Goal: Information Seeking & Learning: Learn about a topic

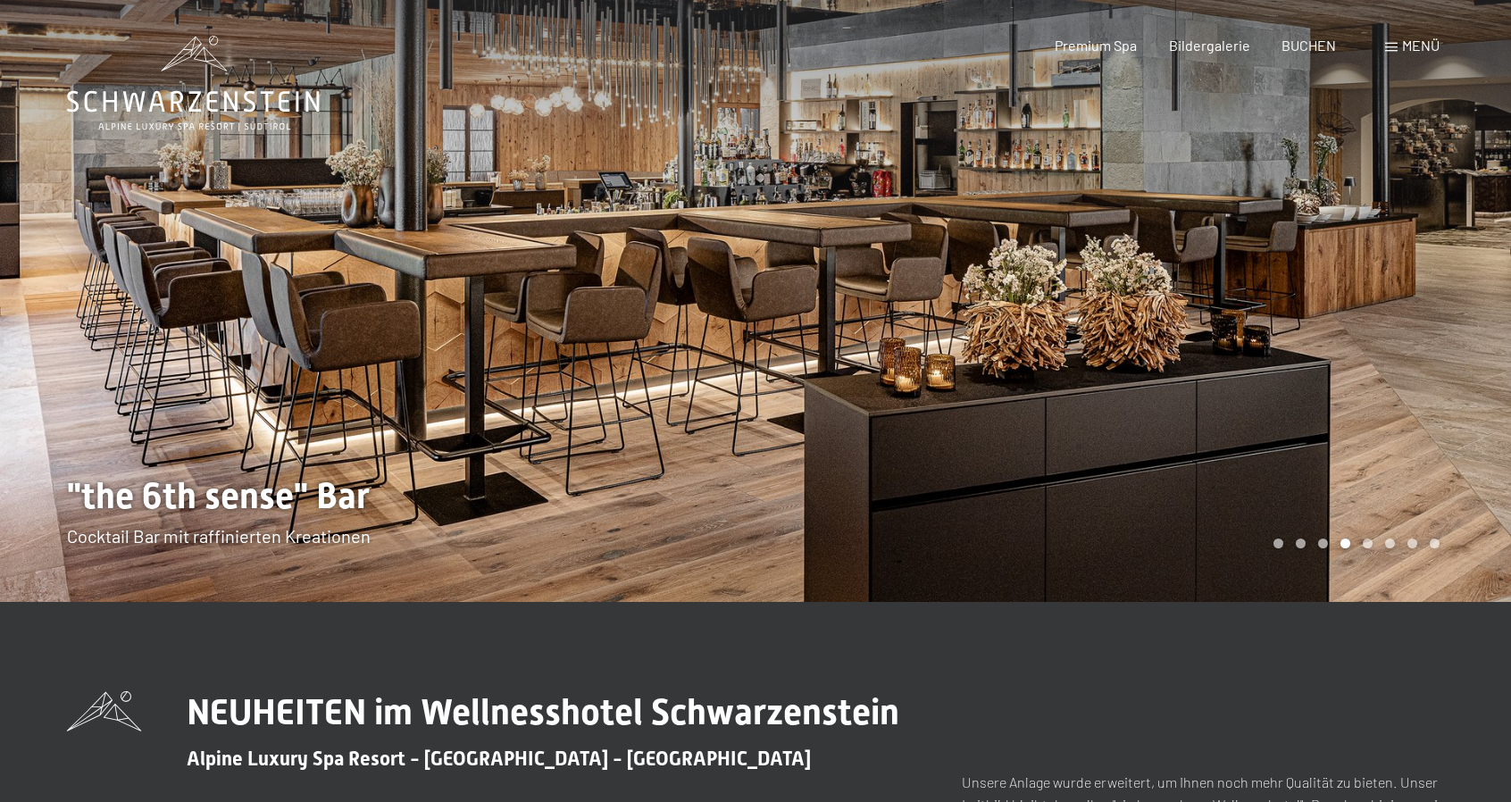
click at [1497, 320] on div at bounding box center [1132, 301] width 755 height 602
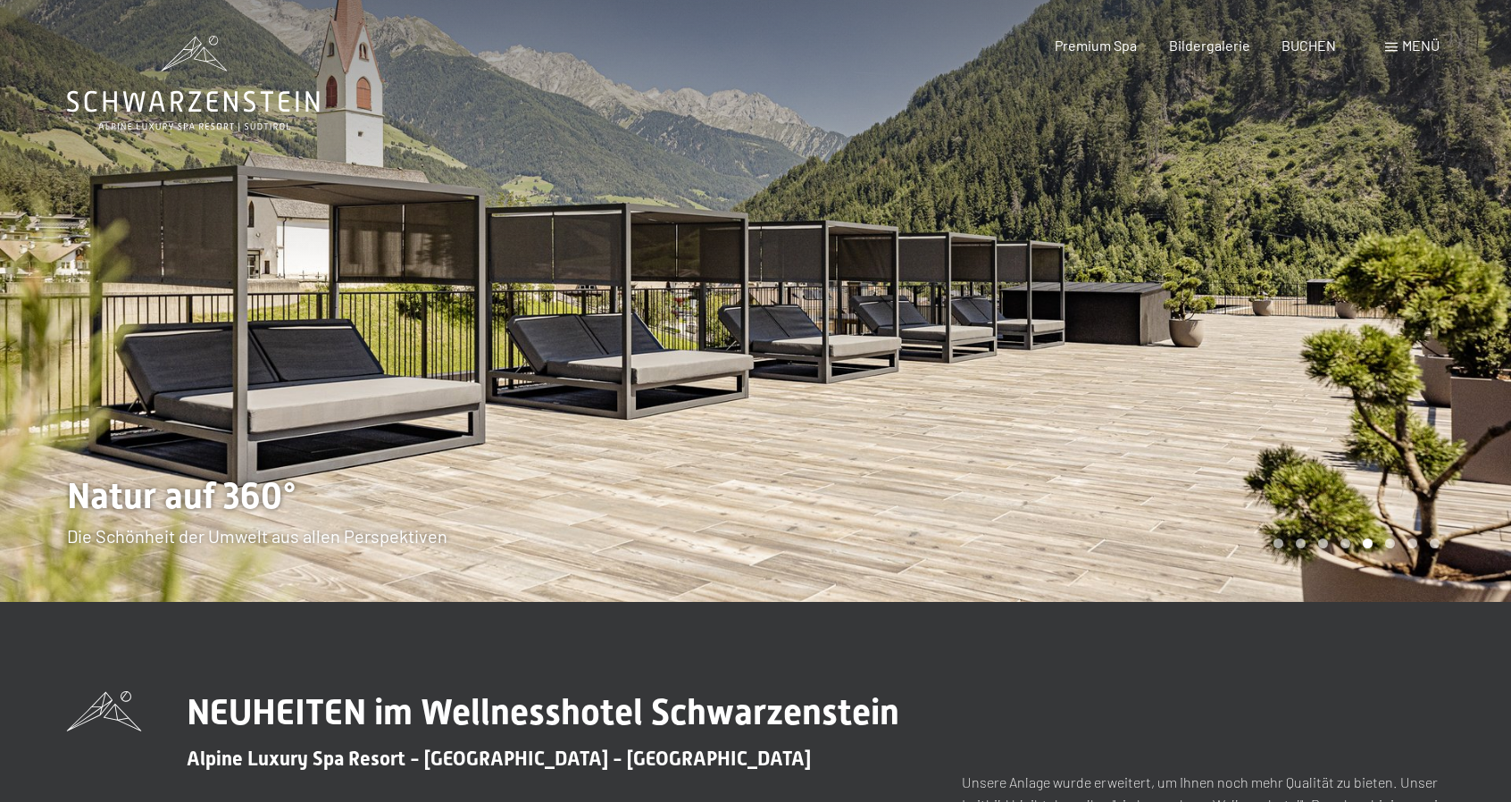
click at [1497, 320] on div at bounding box center [1132, 301] width 755 height 602
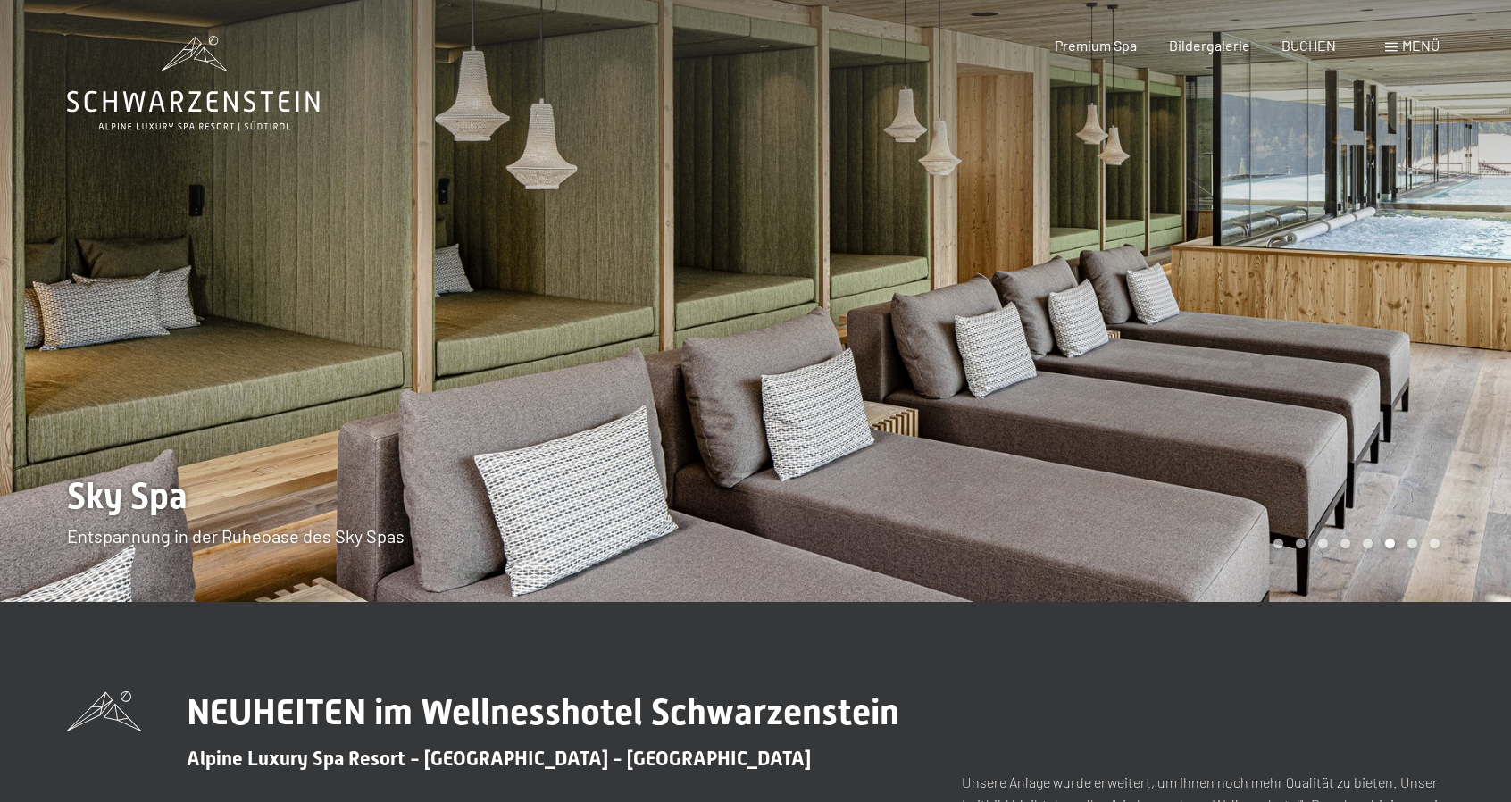
click at [1501, 319] on div at bounding box center [1132, 301] width 755 height 602
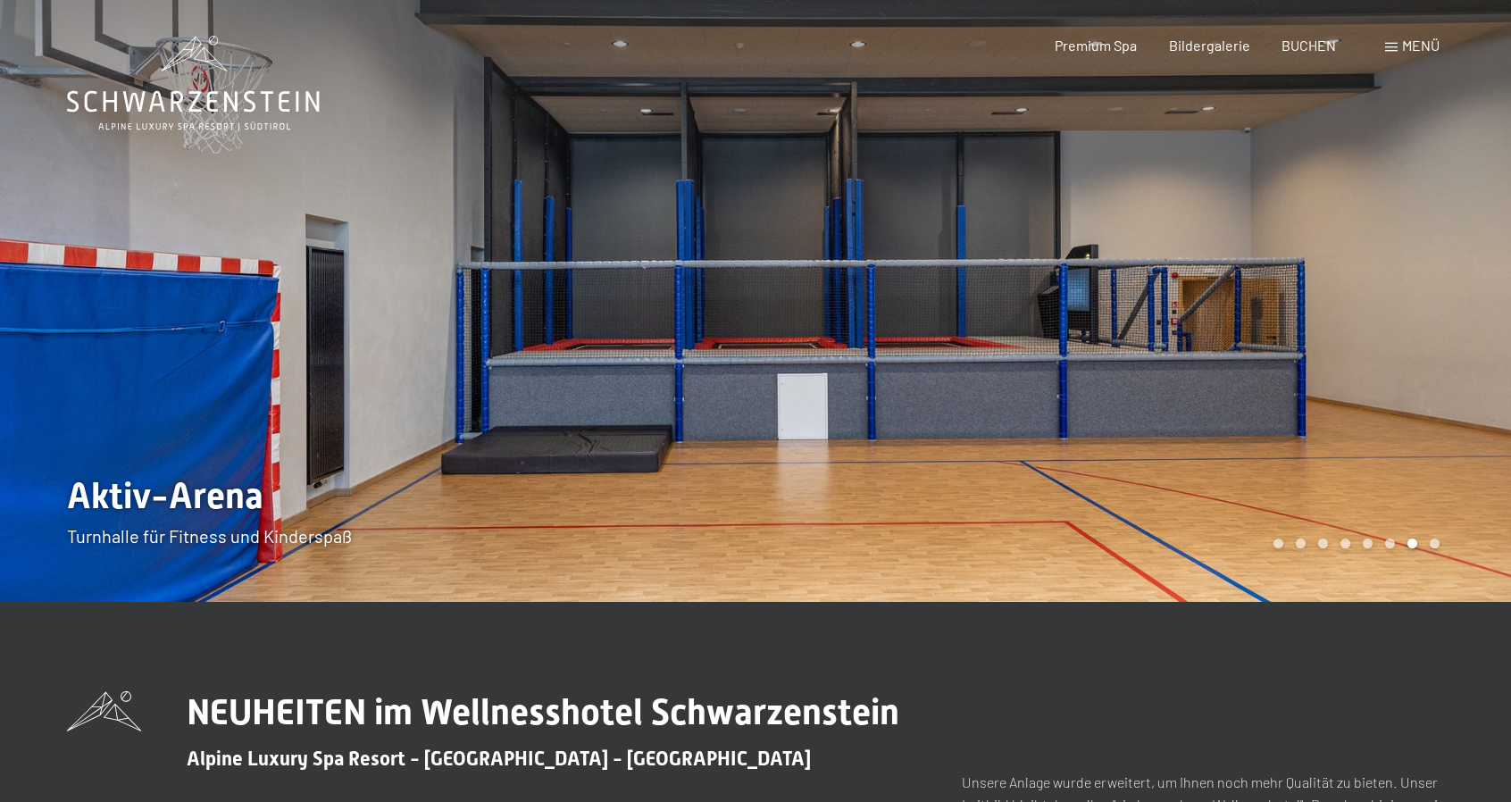
click at [1502, 319] on div at bounding box center [1132, 301] width 755 height 602
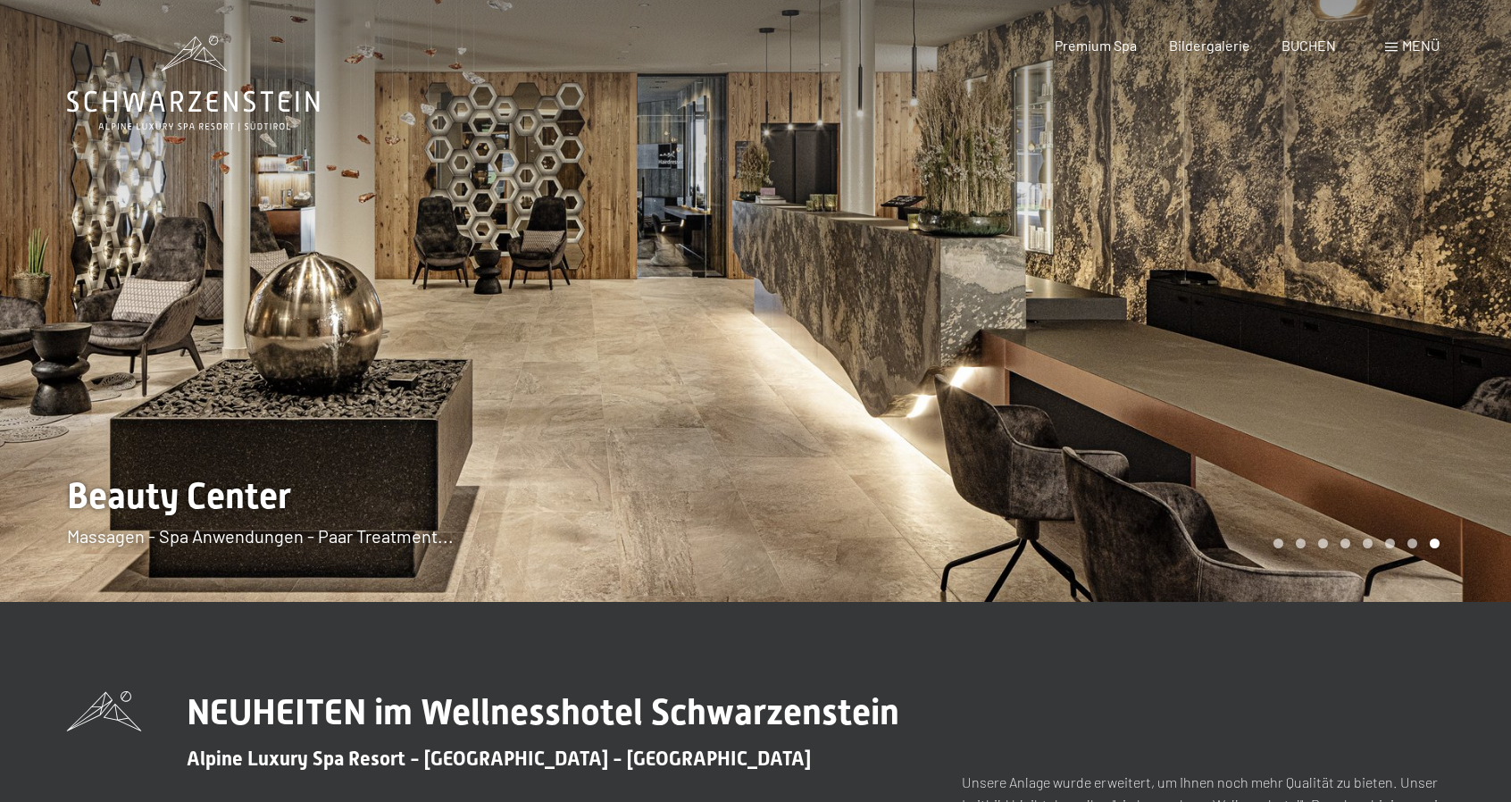
click at [1502, 319] on div at bounding box center [1132, 301] width 755 height 602
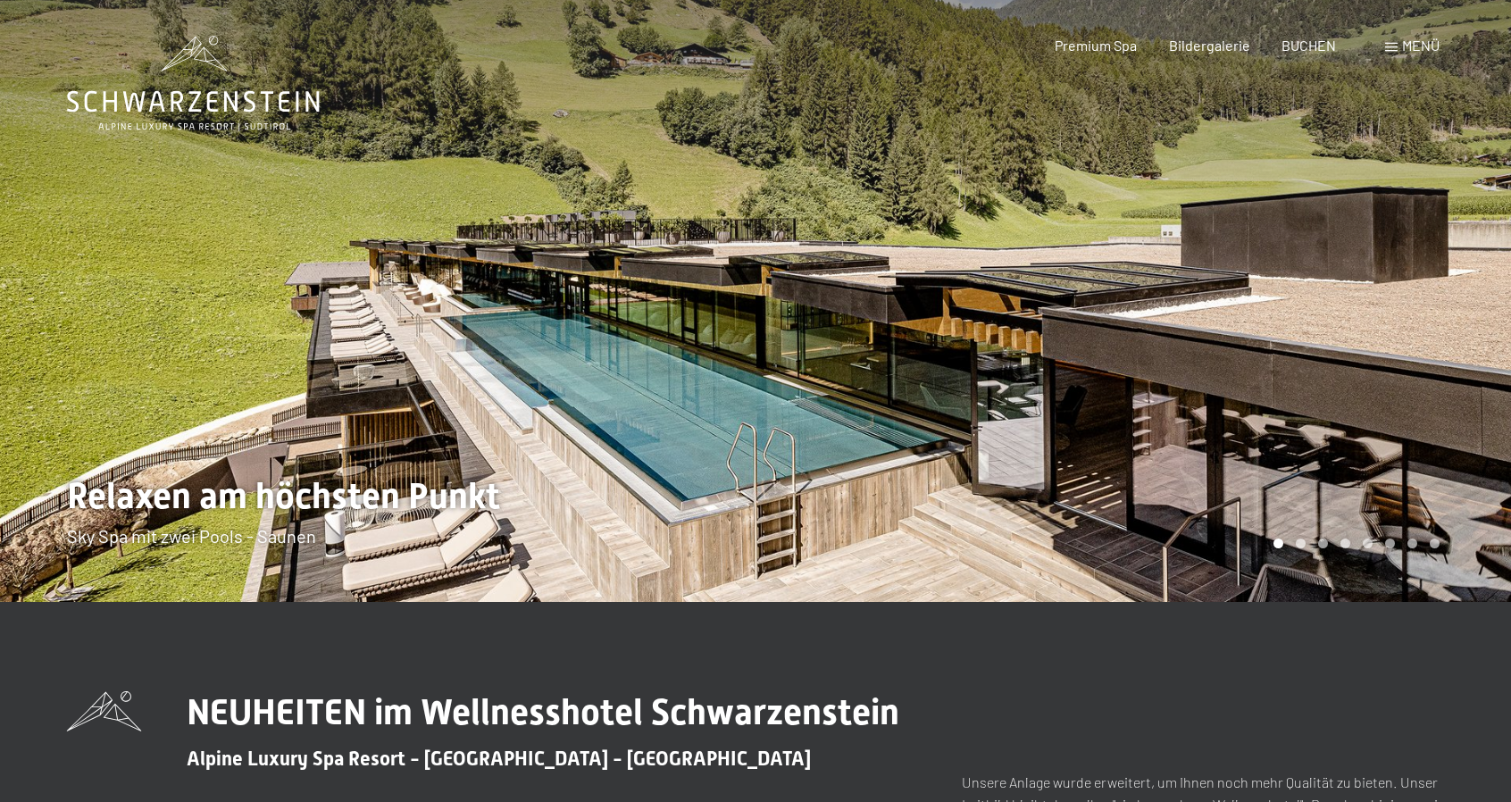
click at [1504, 319] on div at bounding box center [1132, 301] width 755 height 602
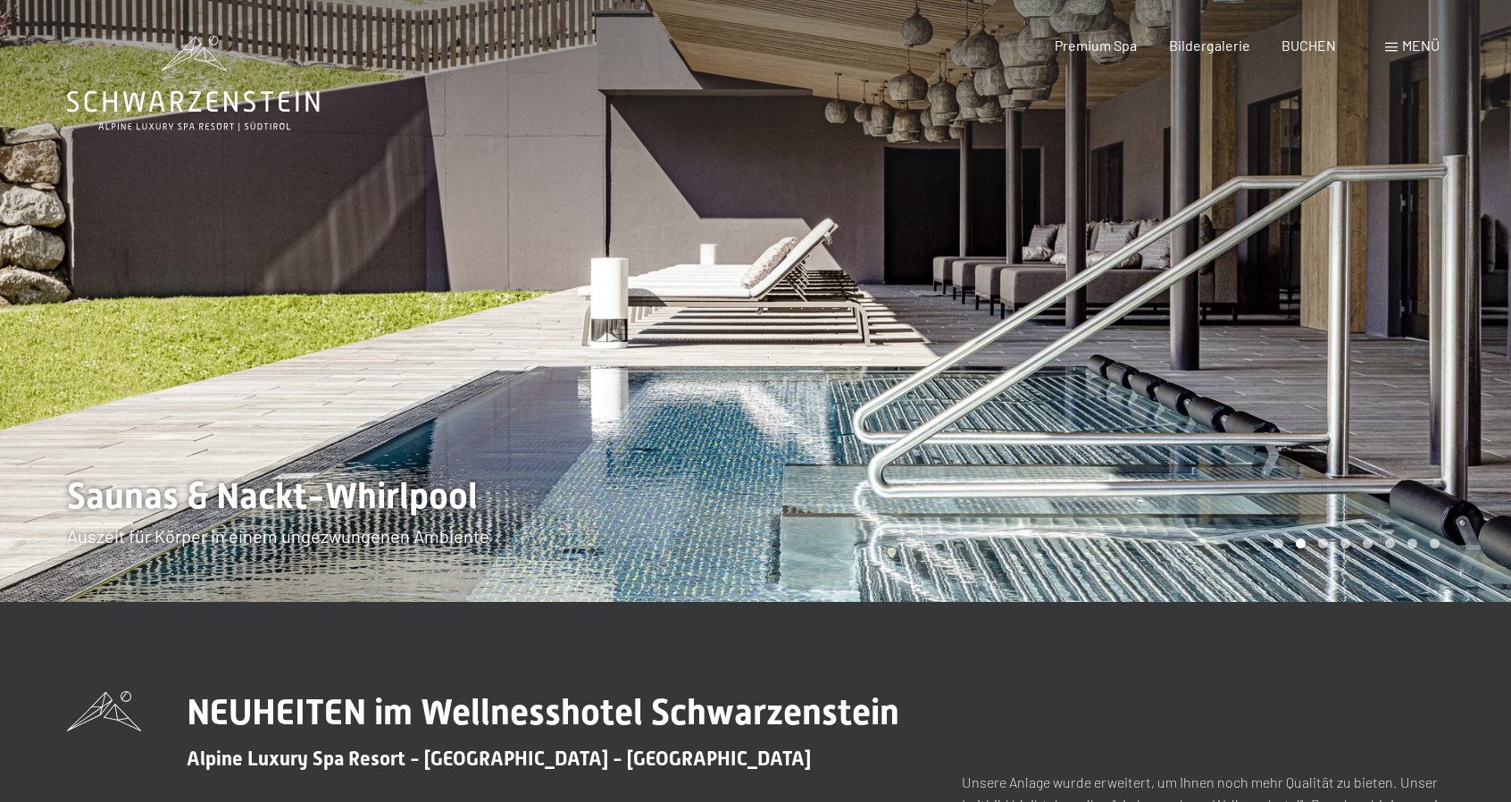
click at [1505, 319] on div at bounding box center [1132, 301] width 755 height 602
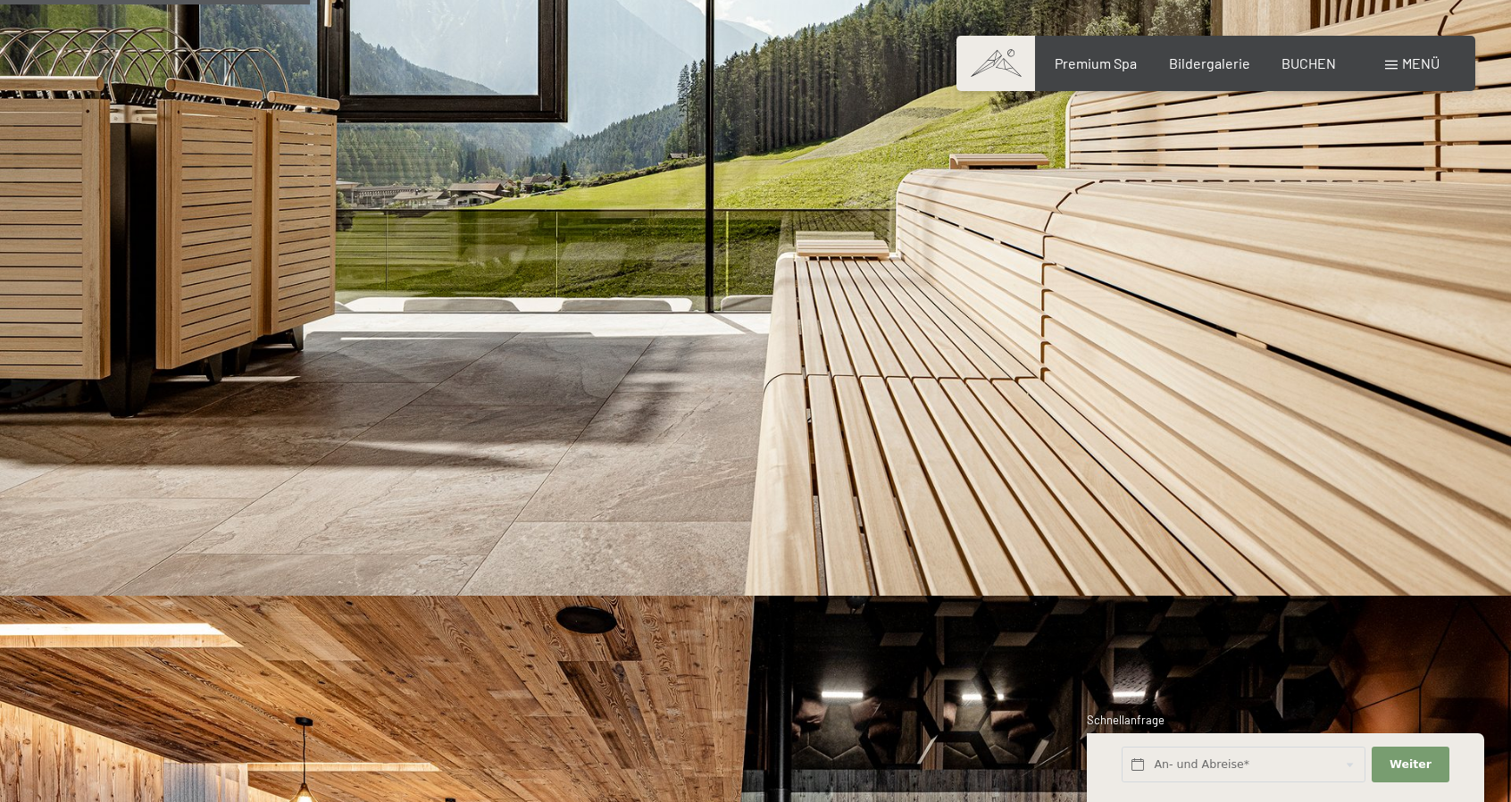
scroll to position [1429, 0]
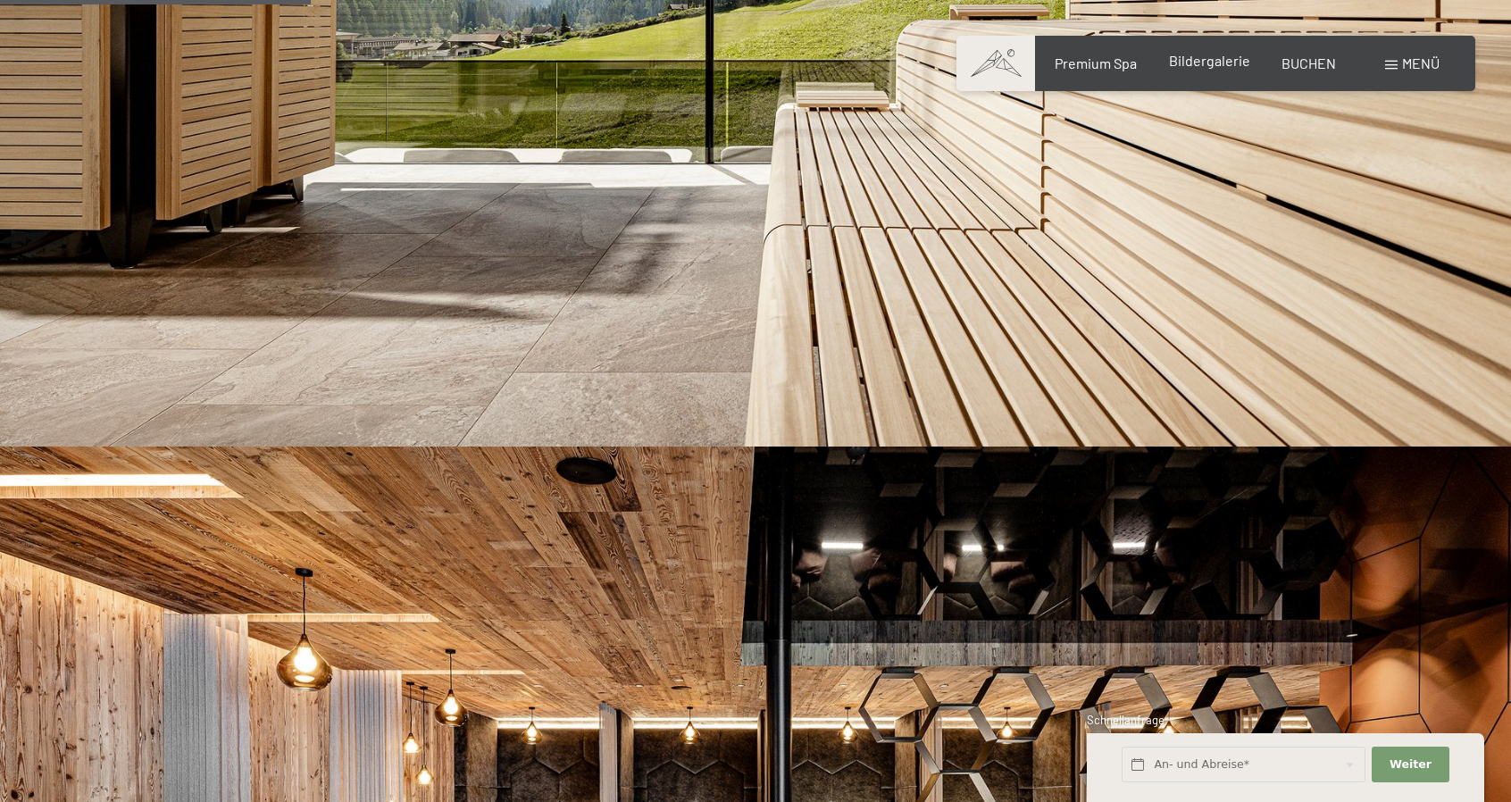
click at [1212, 58] on span "Bildergalerie" at bounding box center [1209, 60] width 81 height 17
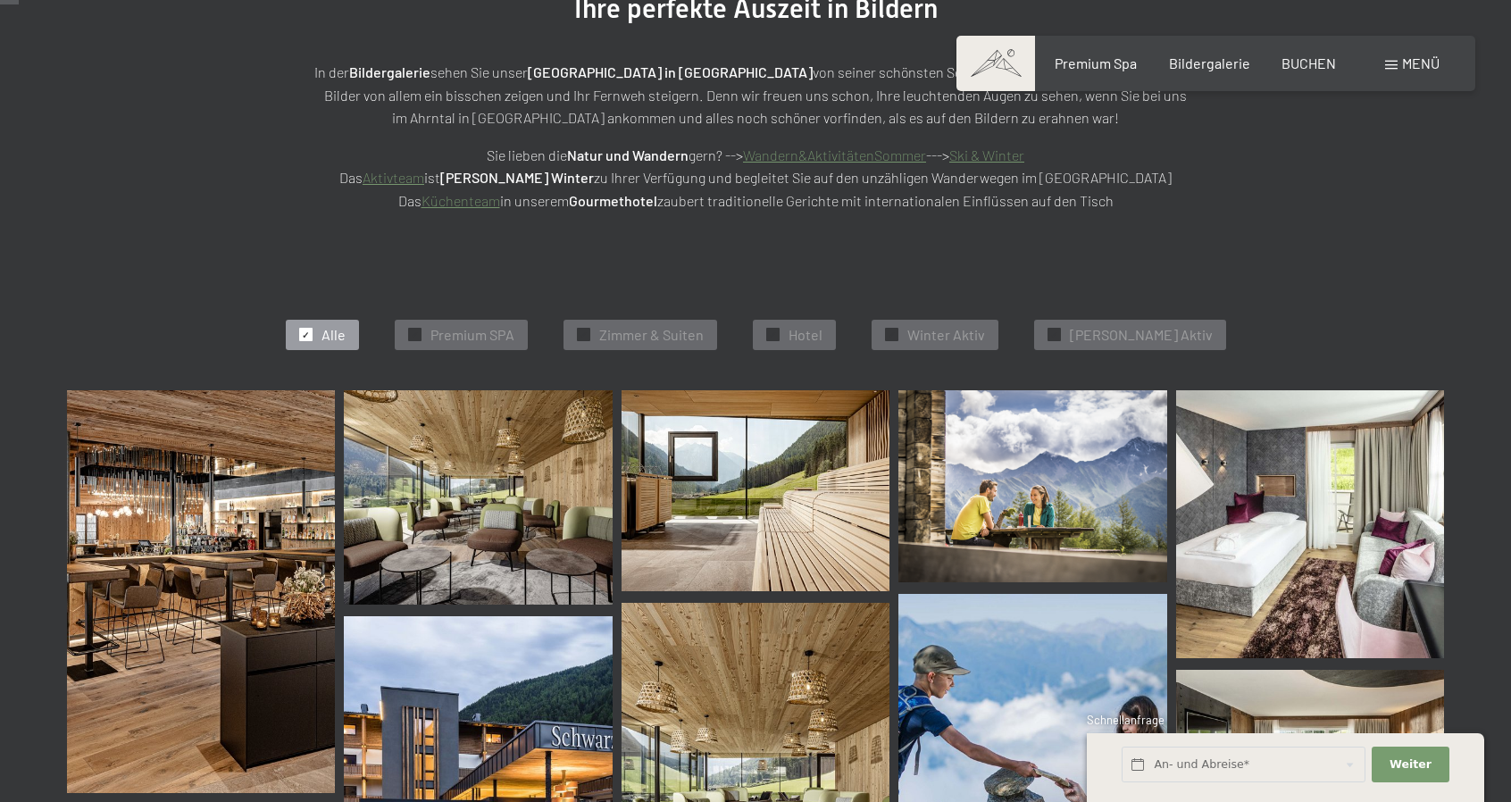
scroll to position [268, 0]
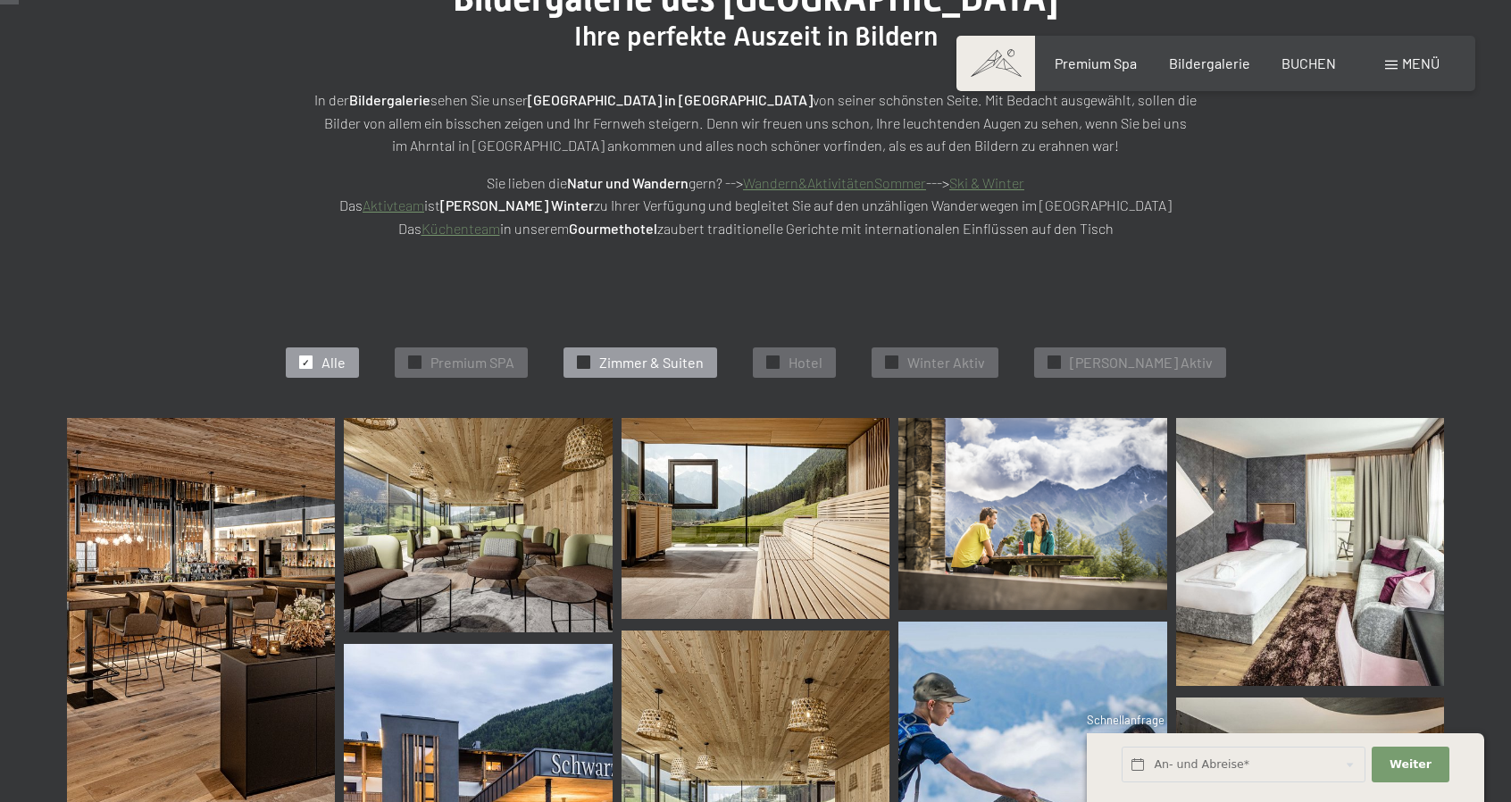
click at [671, 358] on span "Zimmer & Suiten" at bounding box center [651, 363] width 104 height 20
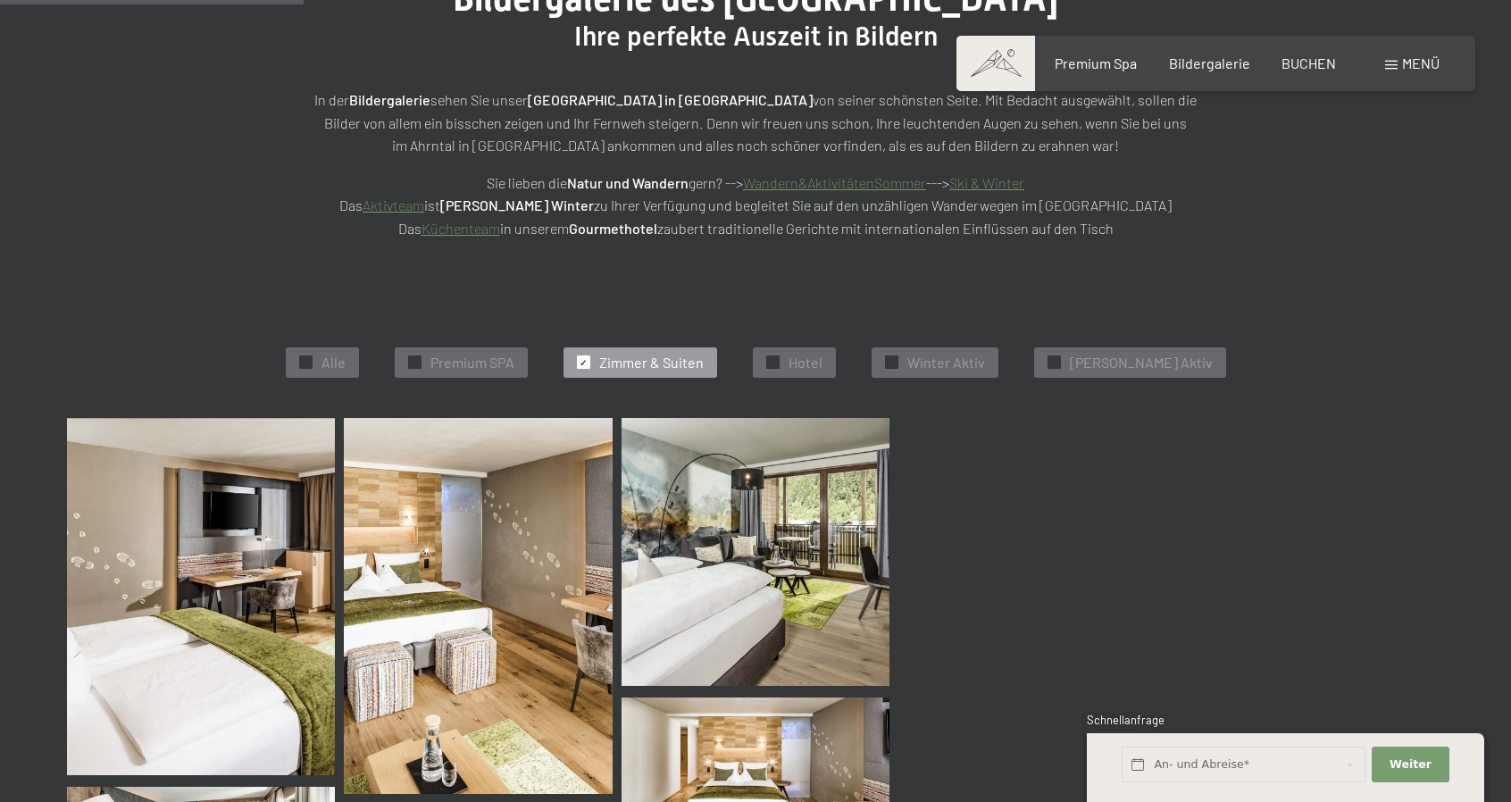
scroll to position [449, 0]
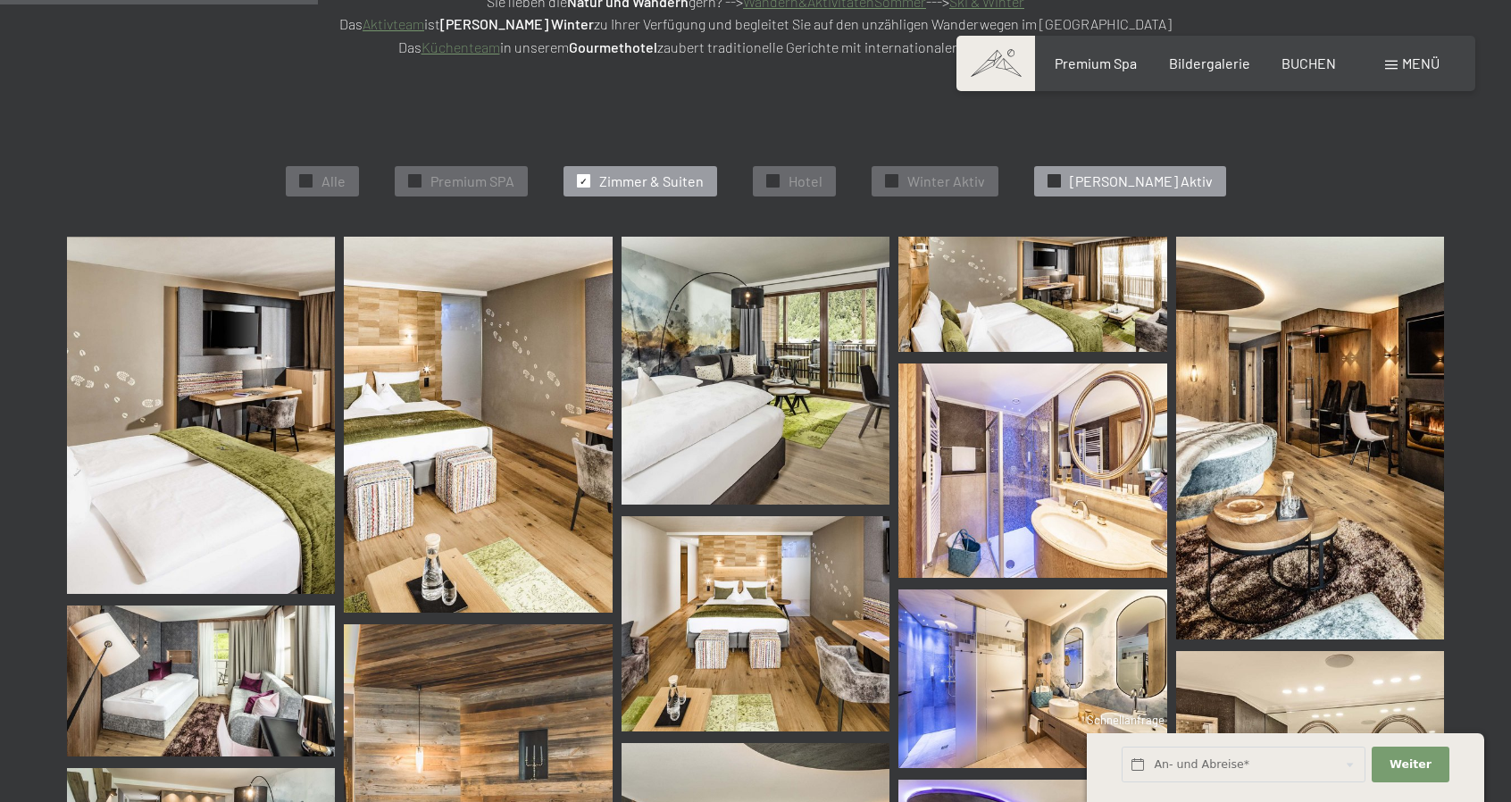
click at [1126, 183] on span "[PERSON_NAME] Aktiv" at bounding box center [1141, 181] width 143 height 20
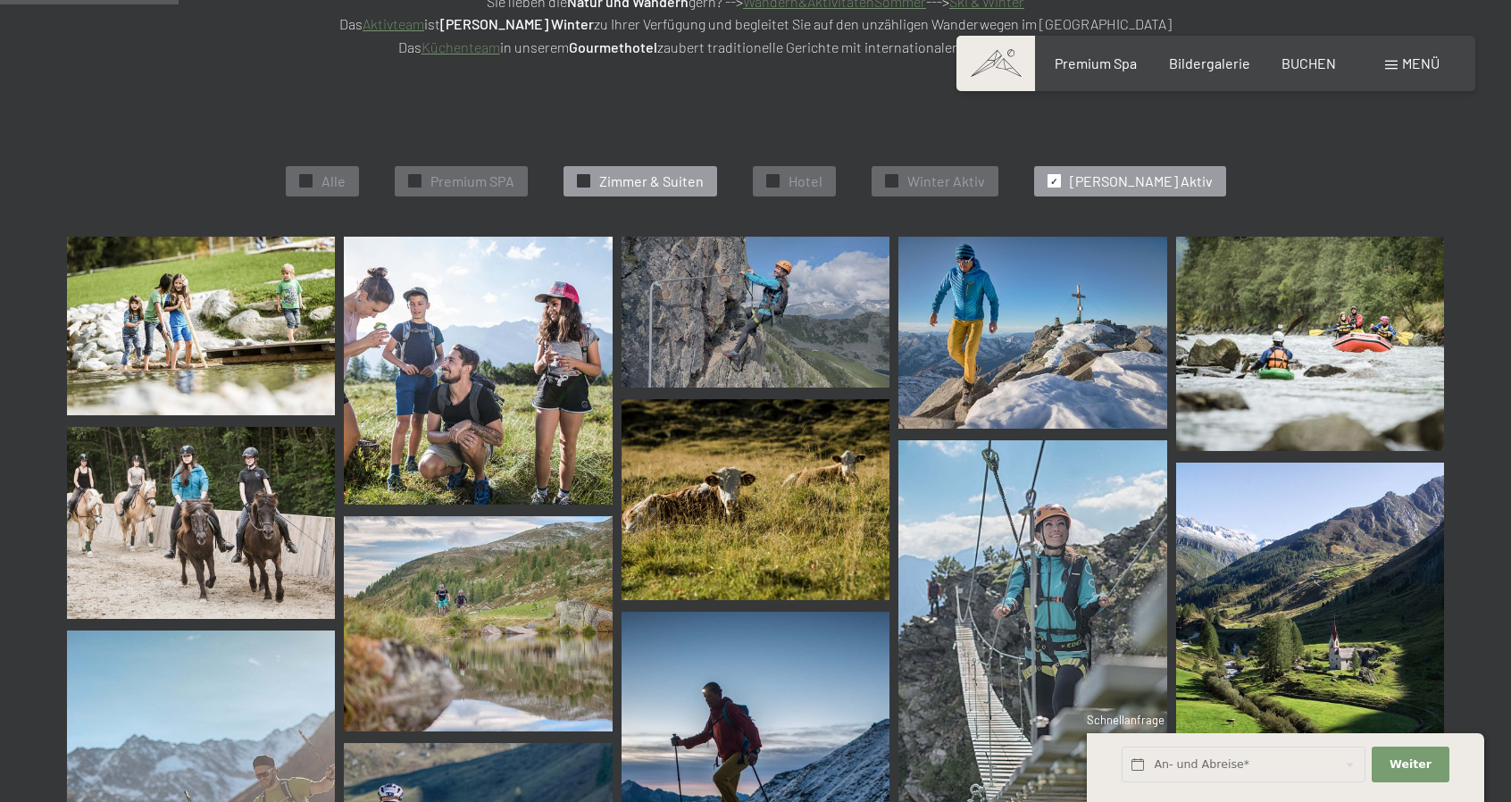
click at [629, 181] on div "✓ [PERSON_NAME] & Suiten" at bounding box center [640, 181] width 154 height 30
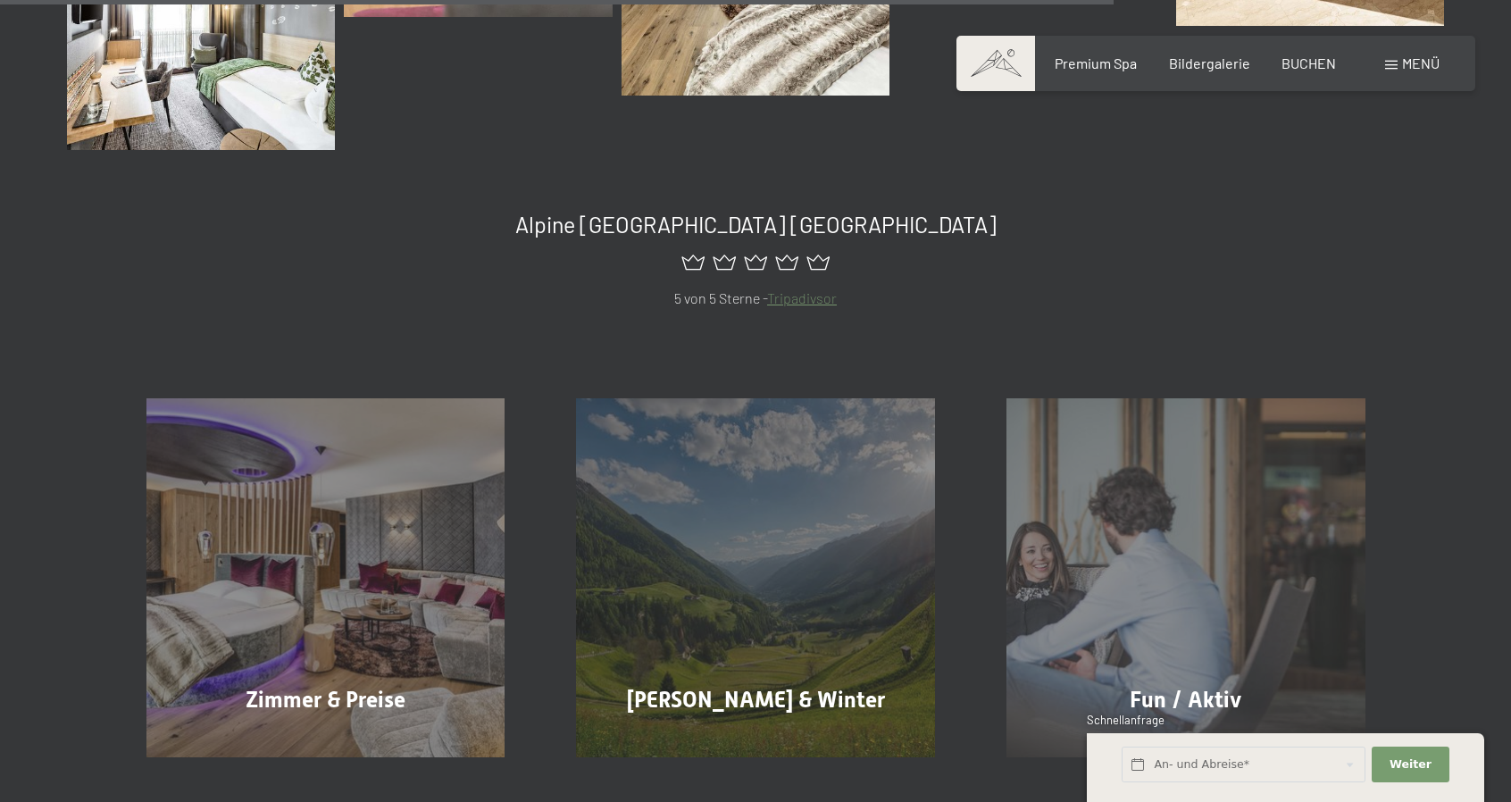
scroll to position [1789, 0]
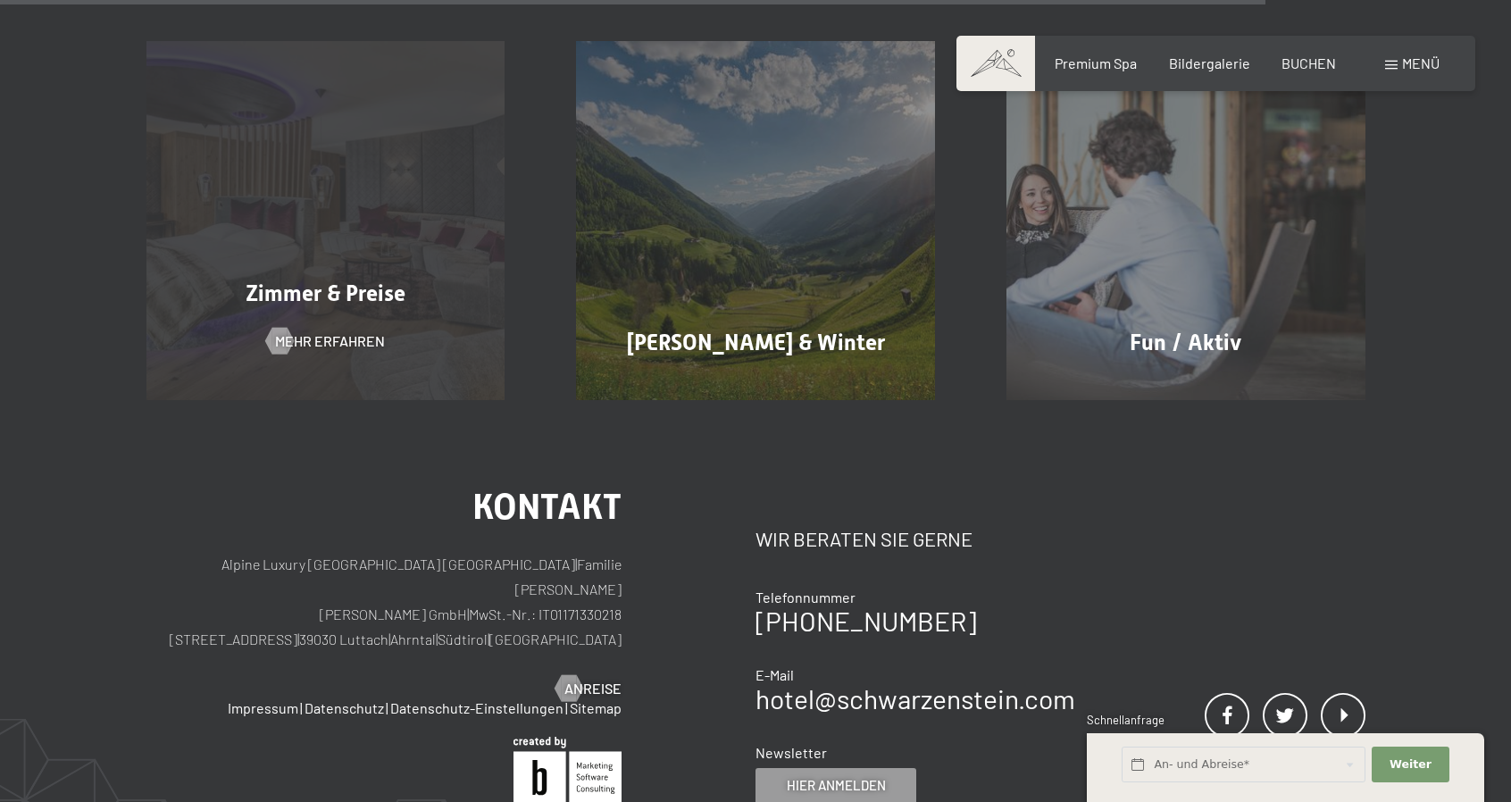
click at [408, 229] on div "Zimmer & Preise Mehr erfahren" at bounding box center [326, 220] width 430 height 359
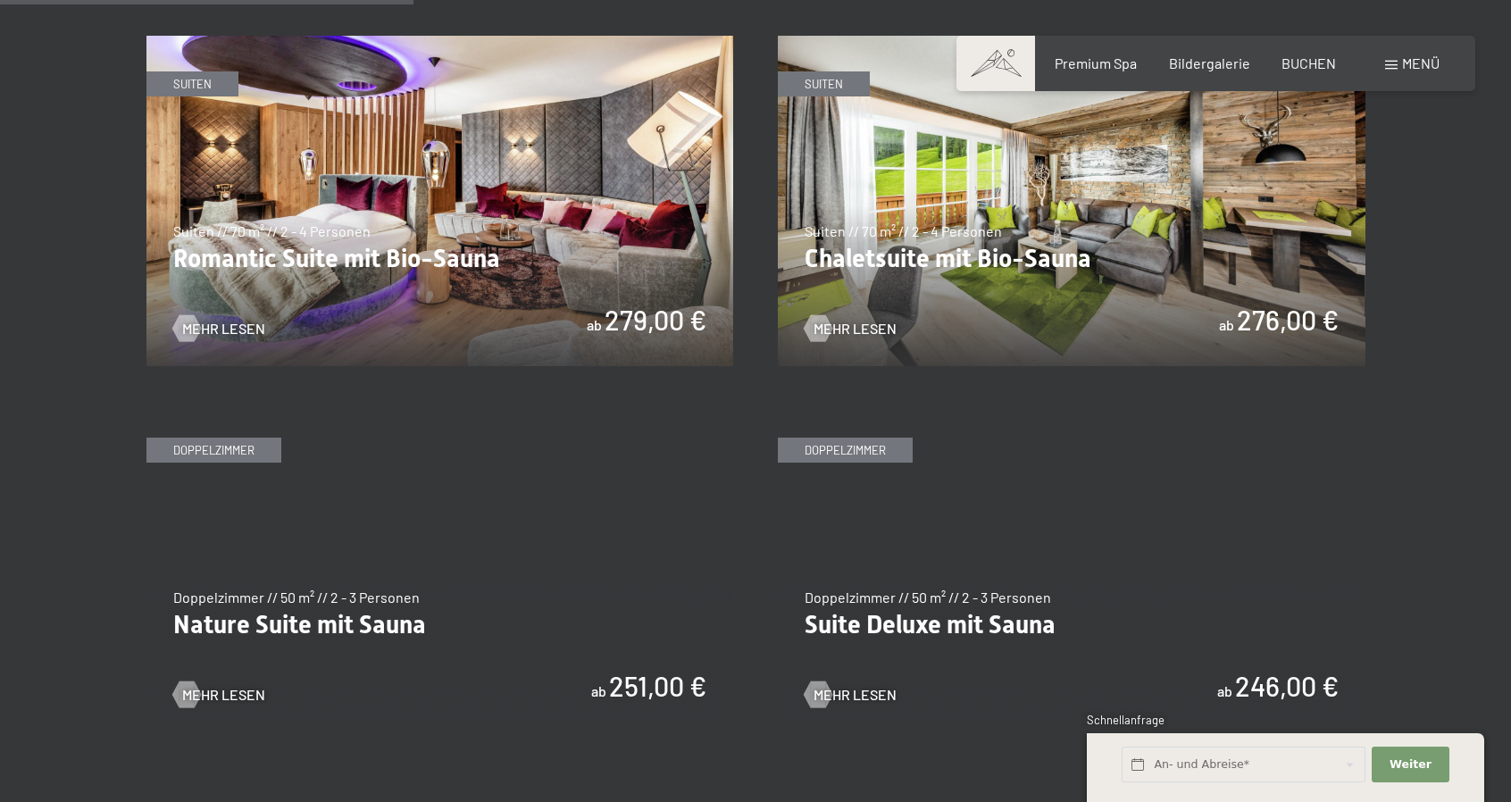
scroll to position [1697, 0]
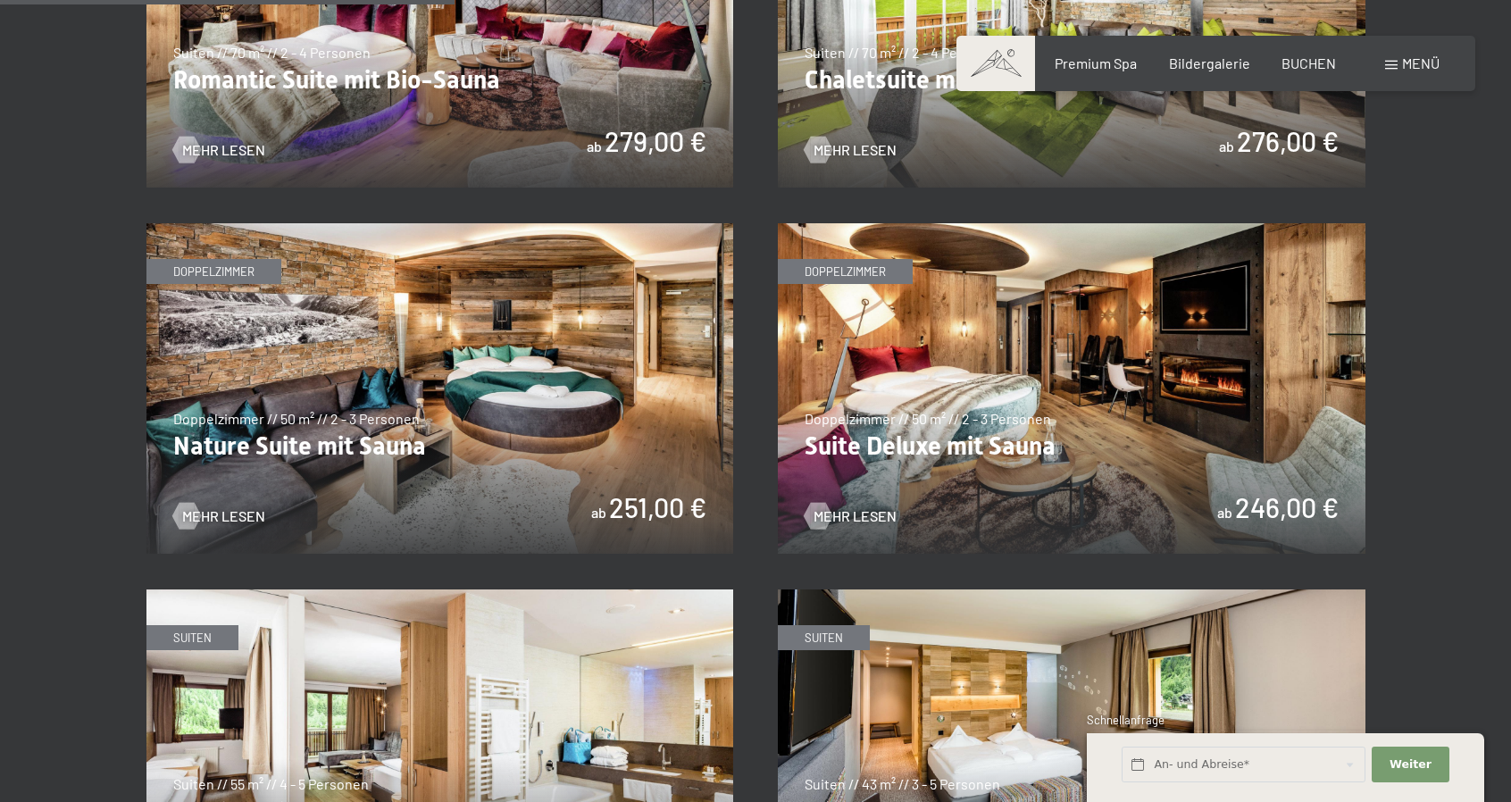
click at [562, 405] on img at bounding box center [440, 388] width 588 height 330
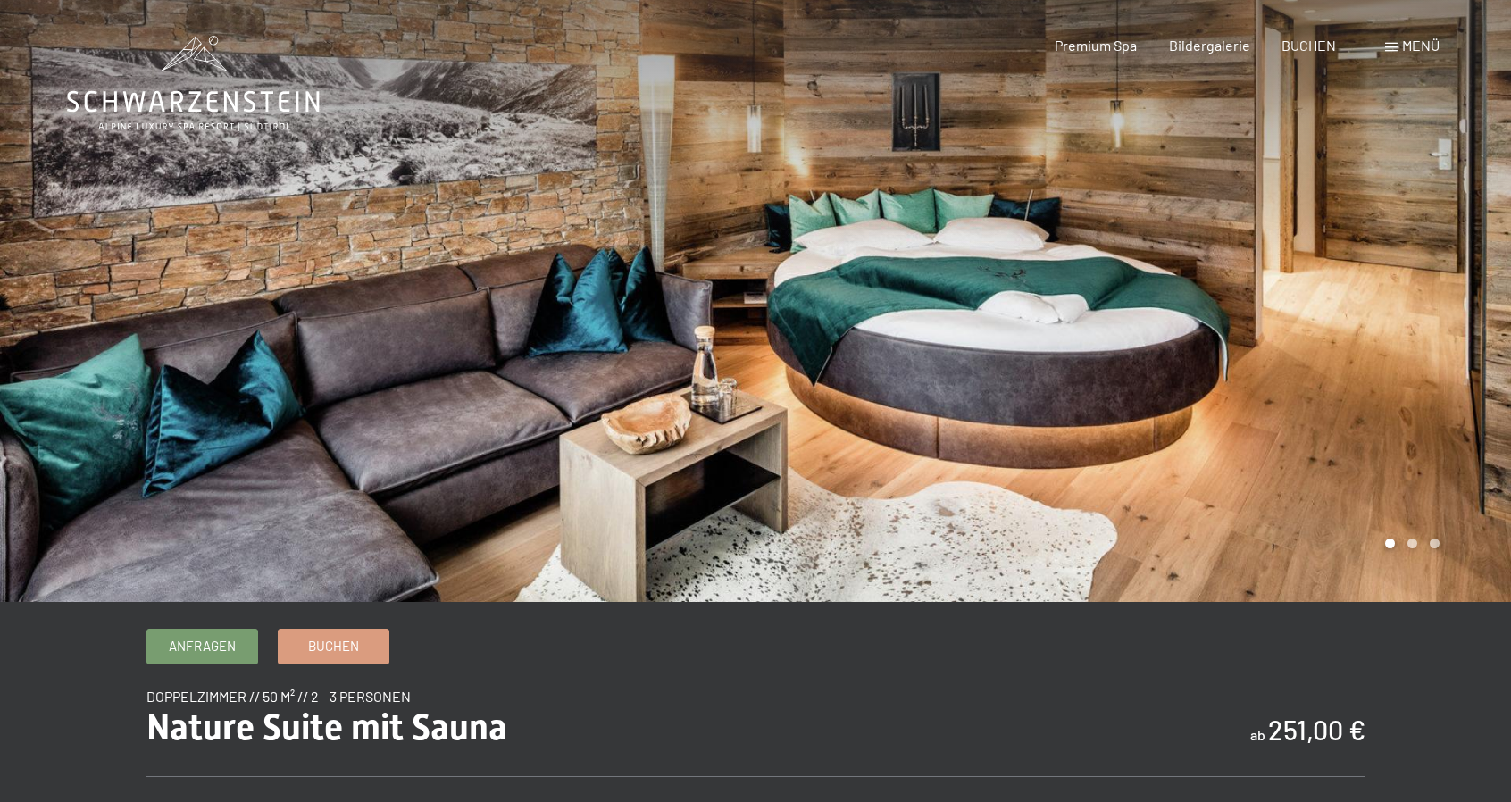
click at [1280, 361] on div at bounding box center [1132, 301] width 755 height 602
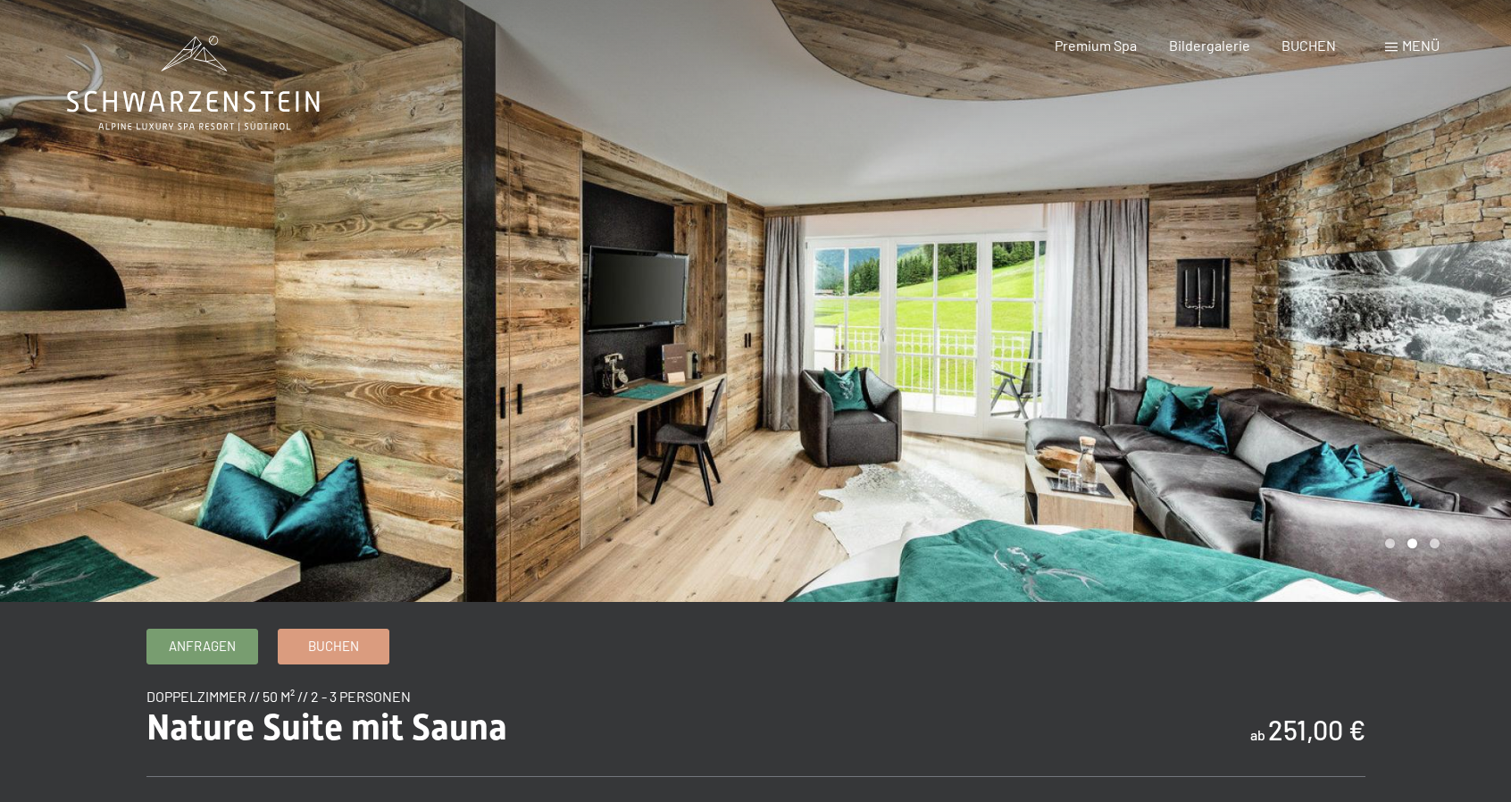
click at [1280, 362] on div at bounding box center [1132, 301] width 755 height 602
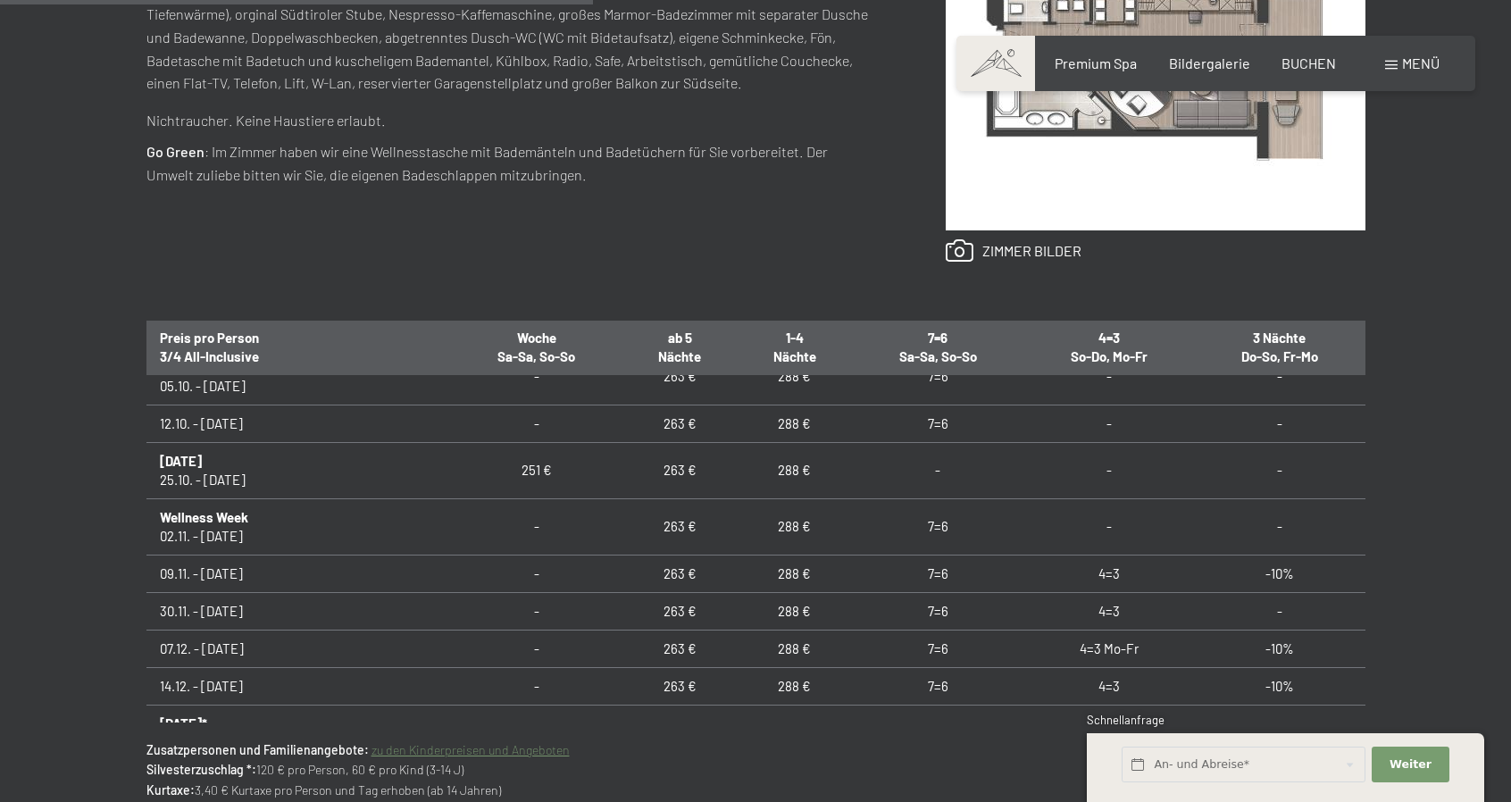
scroll to position [893, 0]
